Goal: Transaction & Acquisition: Download file/media

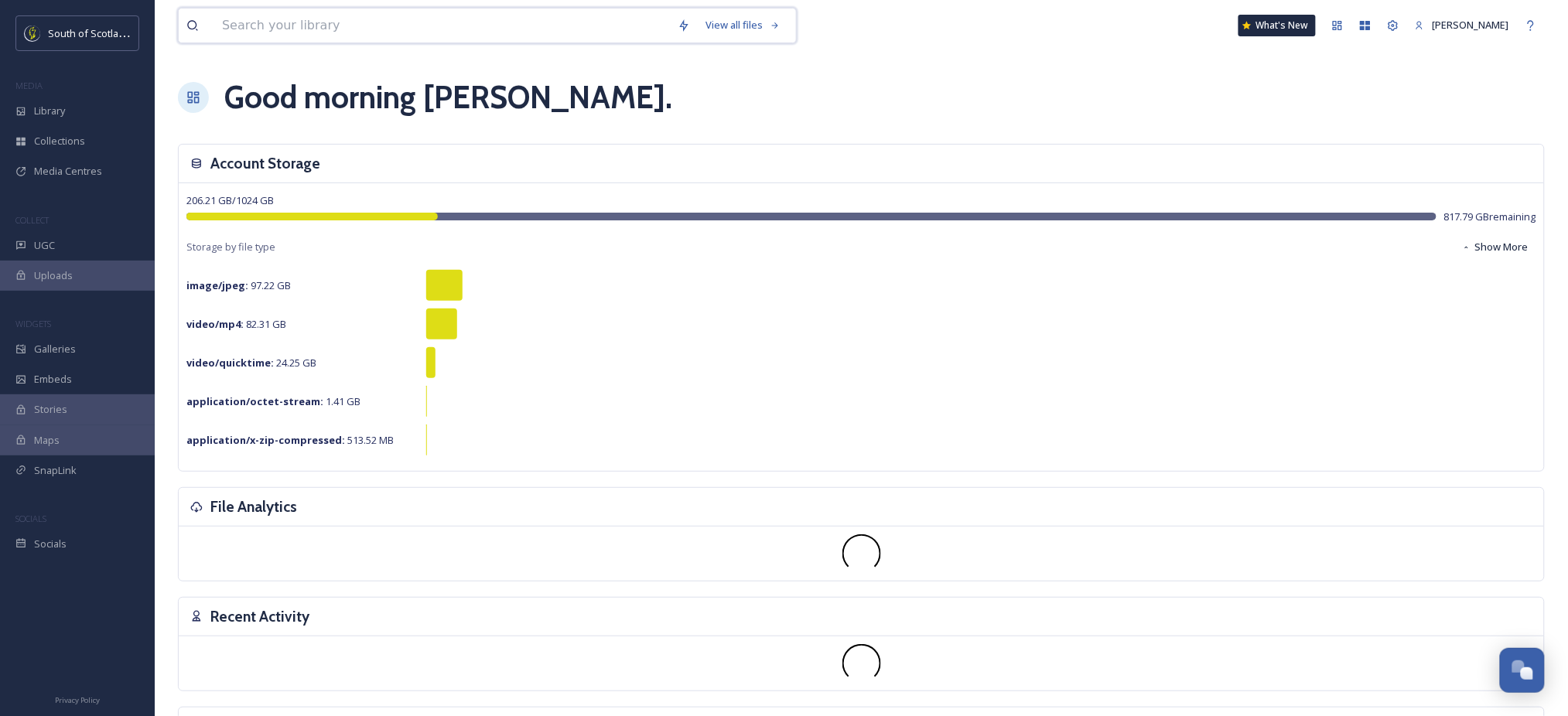
click at [541, 22] on input at bounding box center [442, 26] width 456 height 34
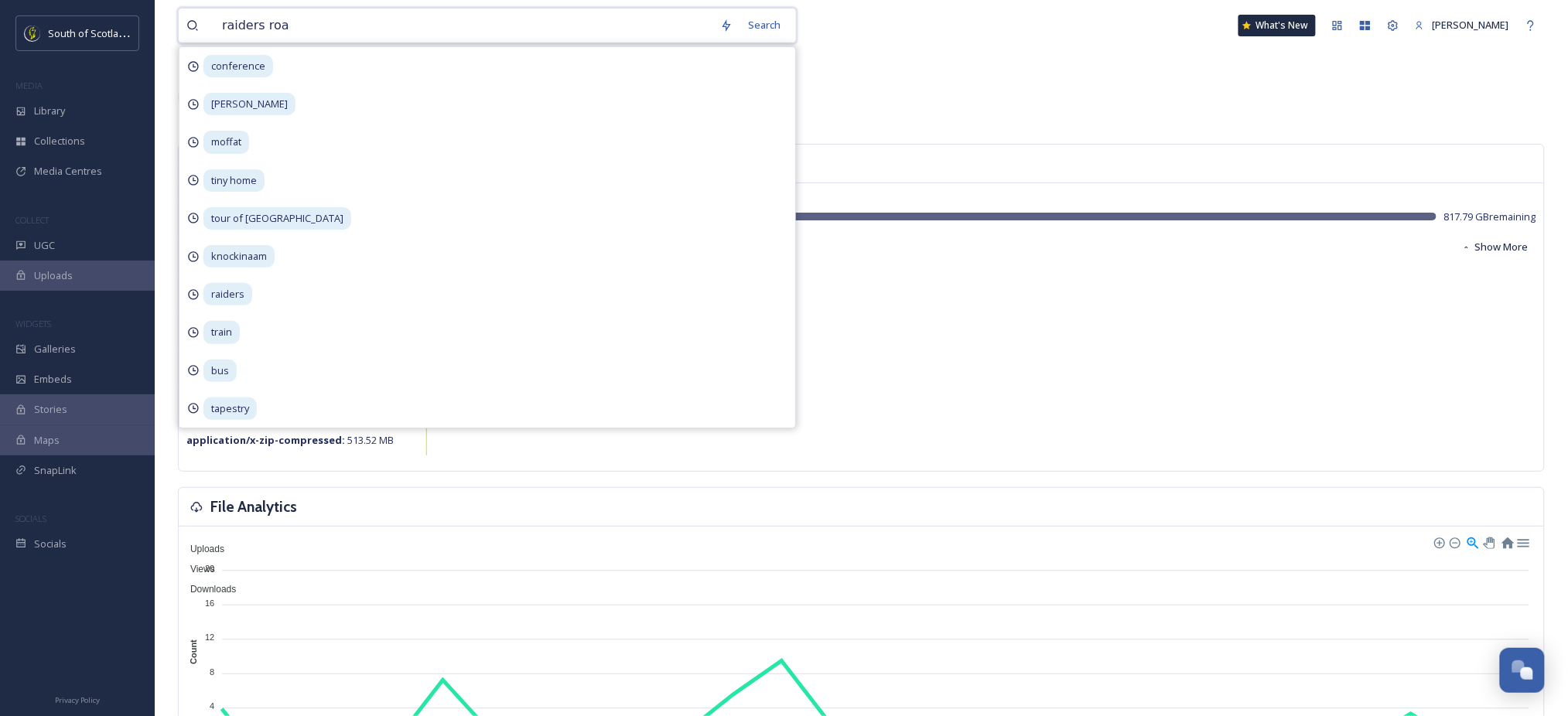
type input "raiders road"
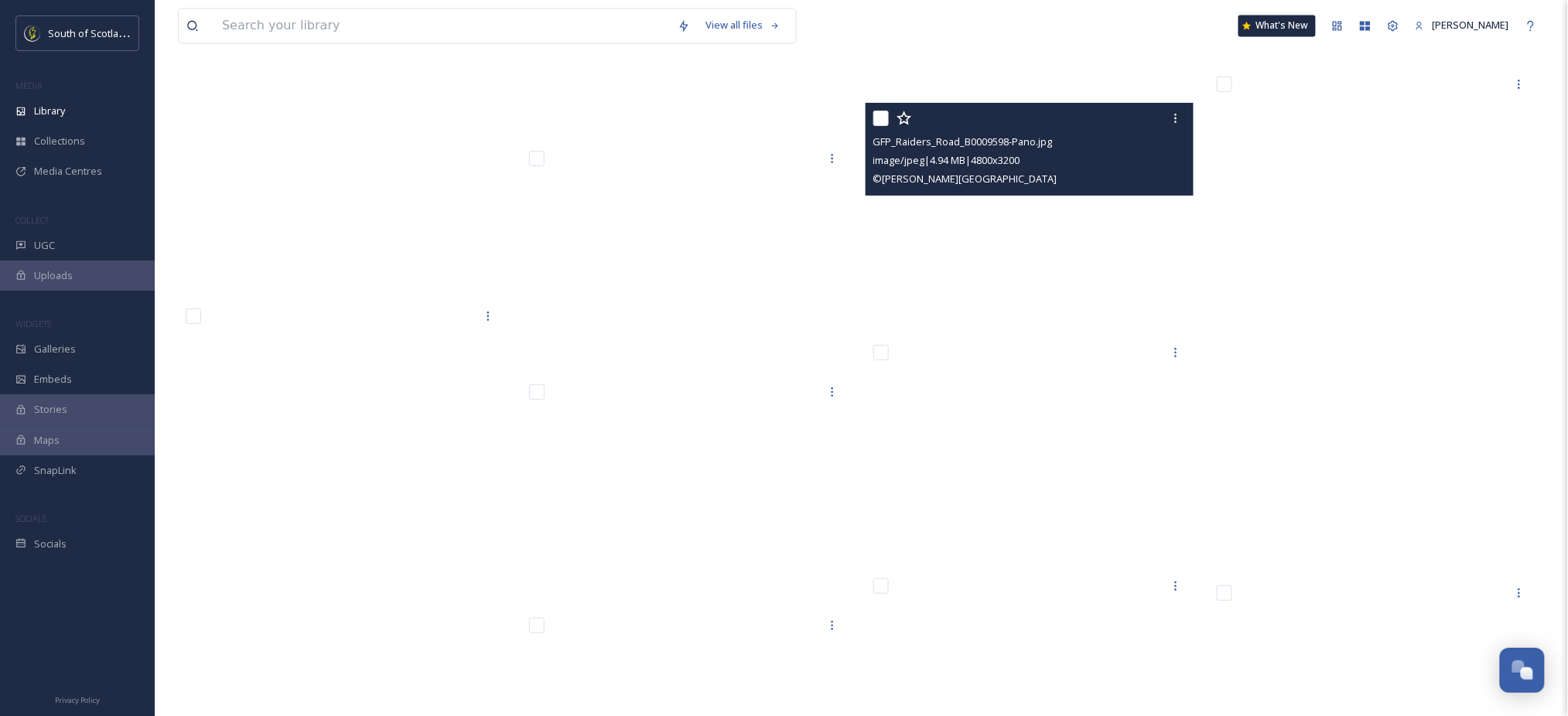
scroll to position [16054, 0]
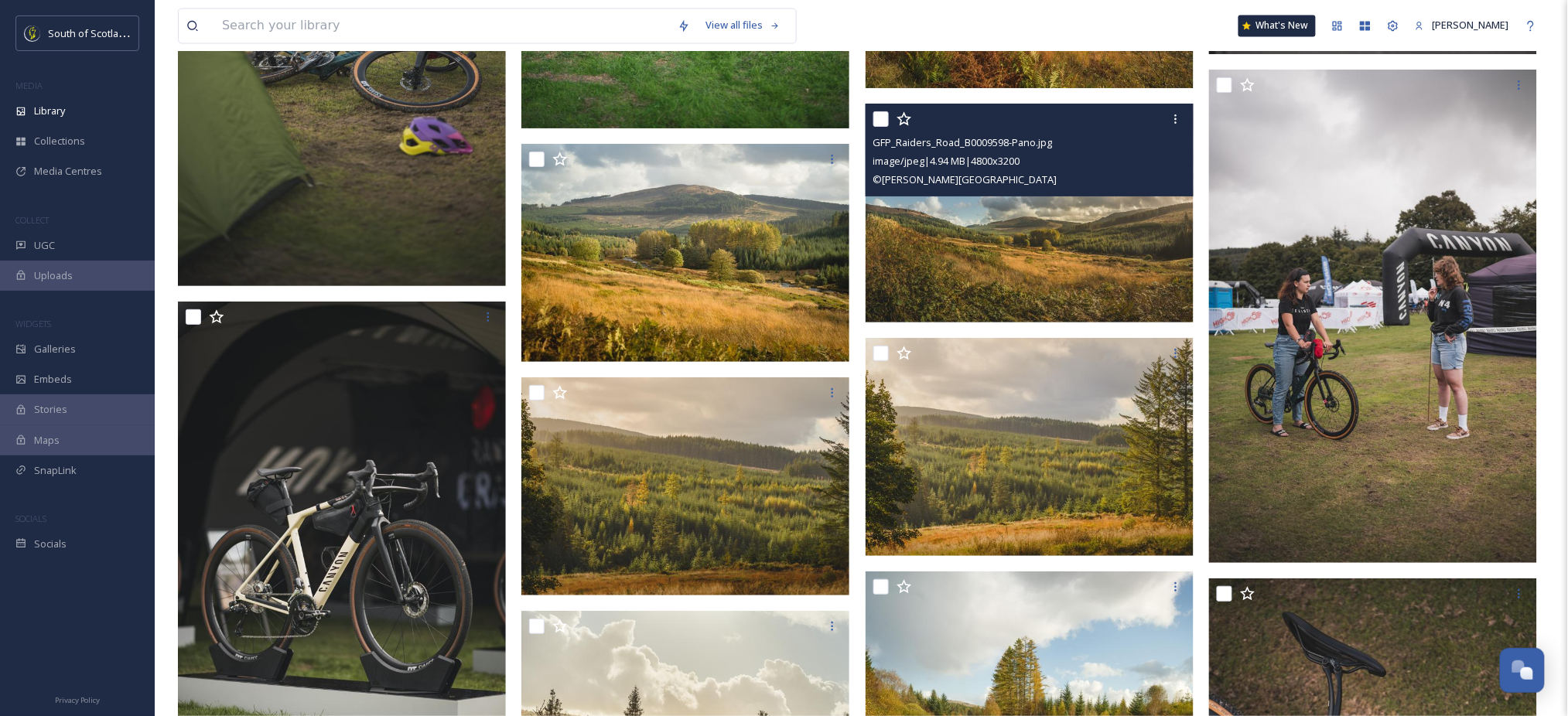
click at [997, 257] on img at bounding box center [1029, 213] width 328 height 219
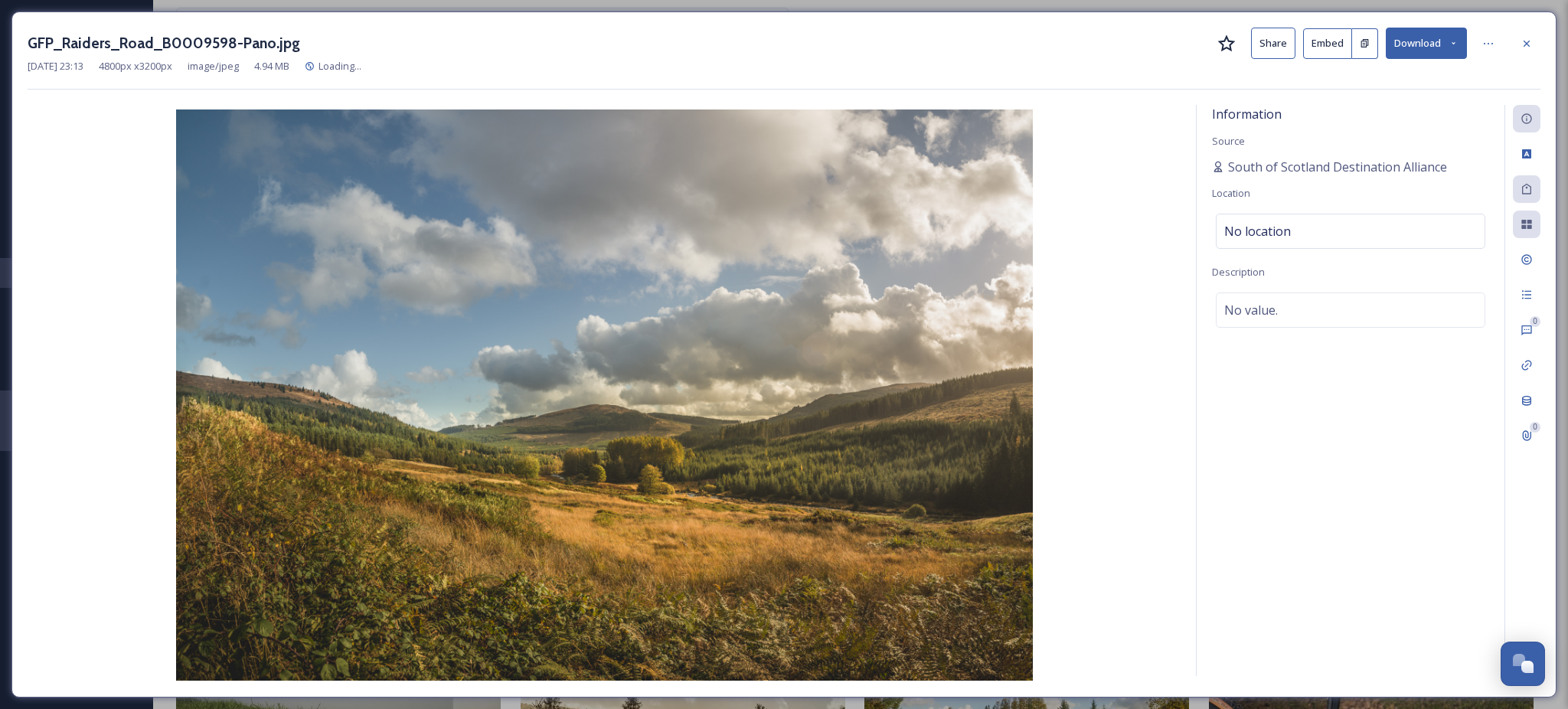
click at [1463, 46] on button "Download" at bounding box center [1427, 43] width 81 height 31
click at [1382, 134] on span "Download Medium (1080 x 720)" at bounding box center [1384, 138] width 141 height 14
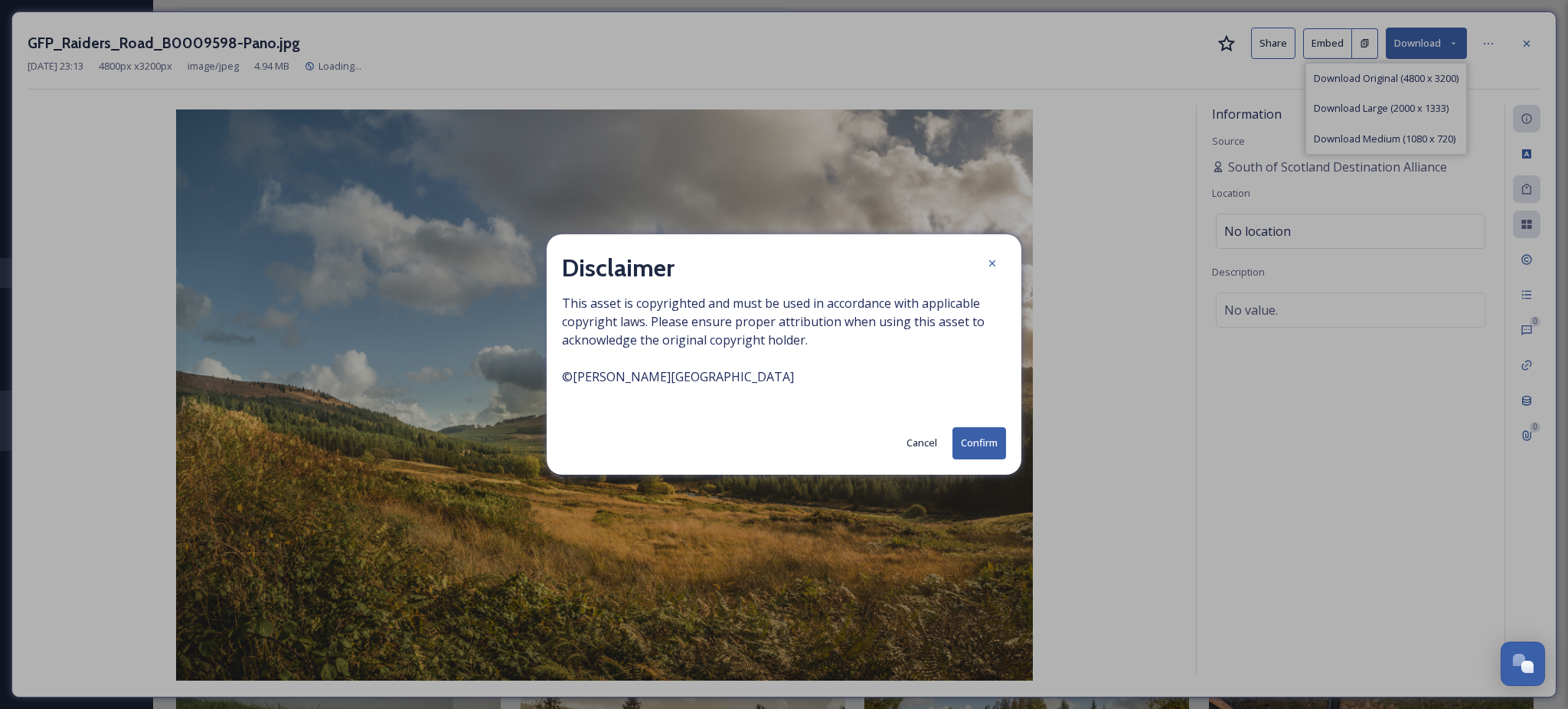
click at [976, 435] on button "Confirm" at bounding box center [979, 443] width 54 height 31
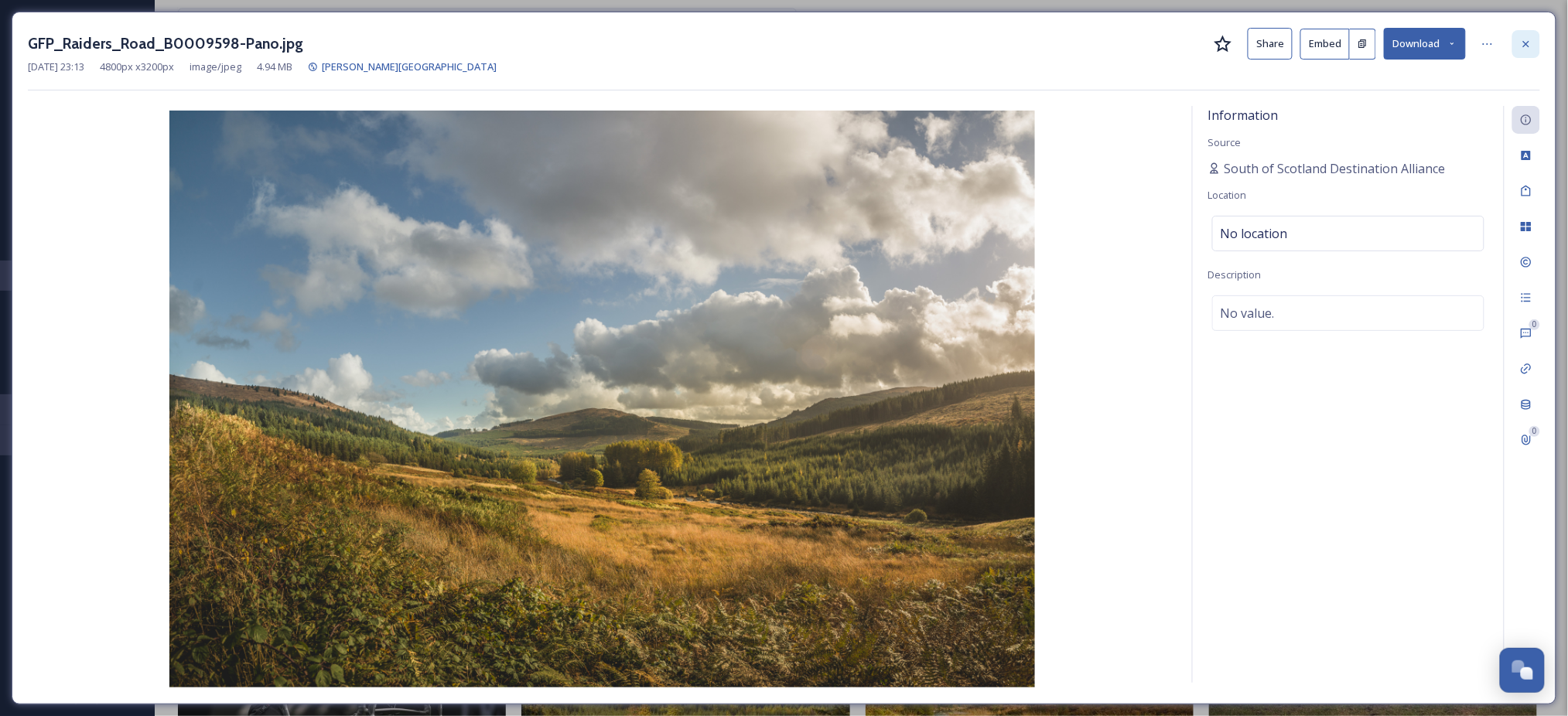
click at [1530, 44] on icon at bounding box center [1526, 44] width 12 height 12
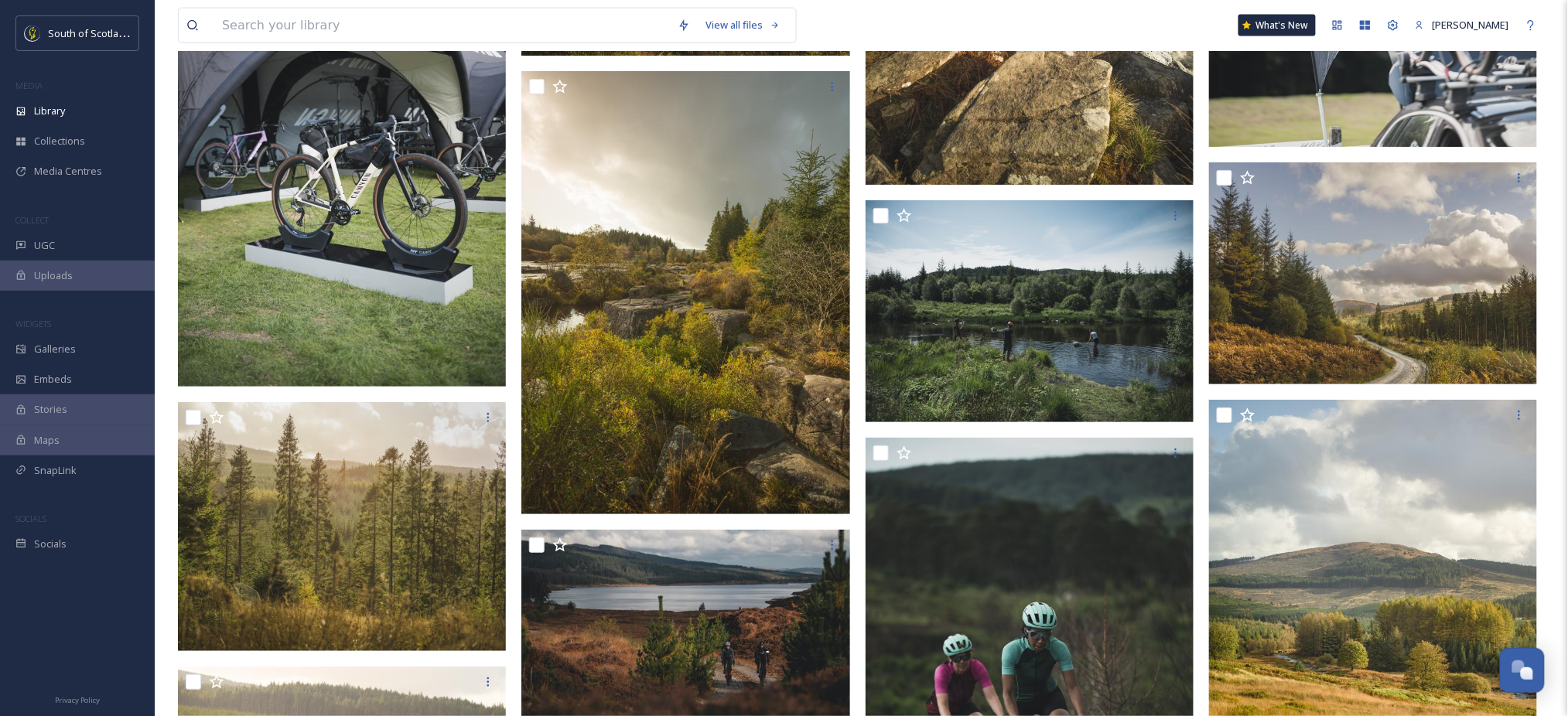
scroll to position [18292, 0]
